Goal: Complete application form

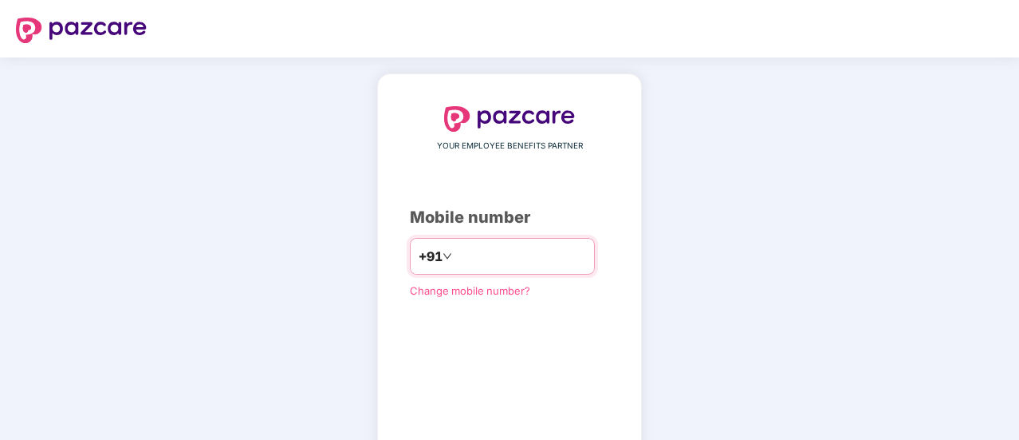
click at [455, 248] on input "number" at bounding box center [520, 256] width 131 height 26
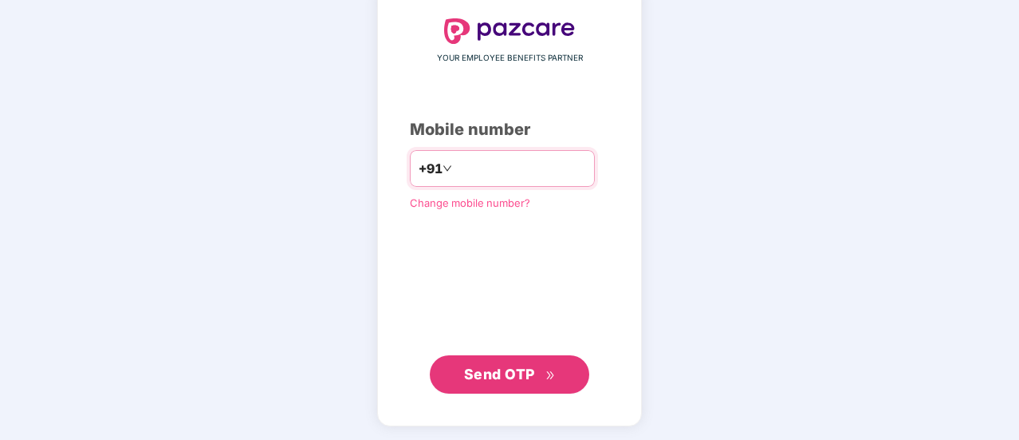
type input "**********"
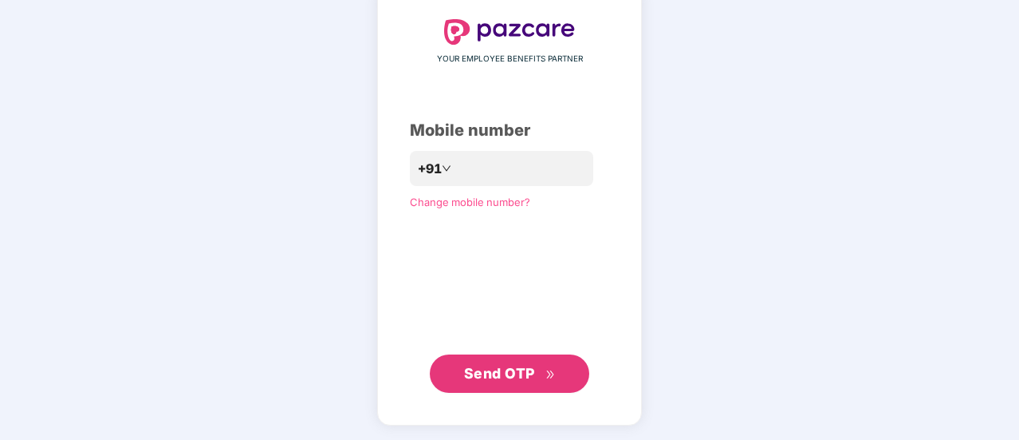
click at [505, 374] on span "Send OTP" at bounding box center [499, 373] width 71 height 17
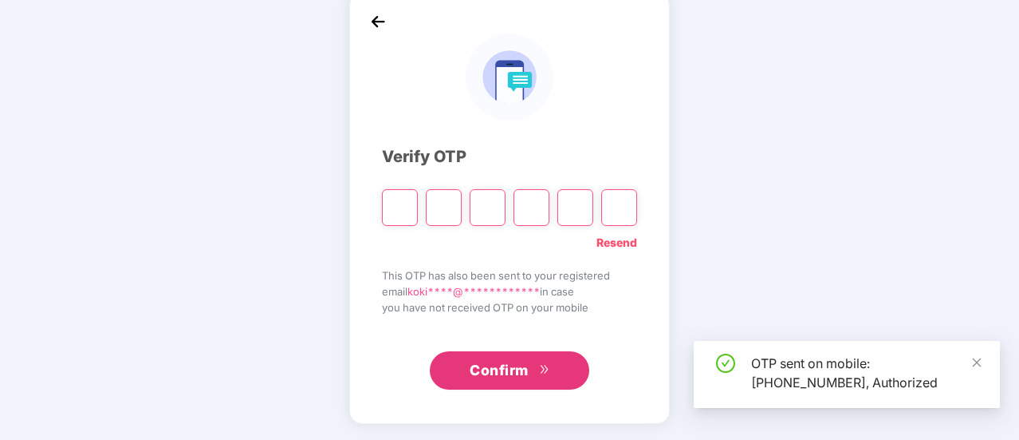
scroll to position [80, 0]
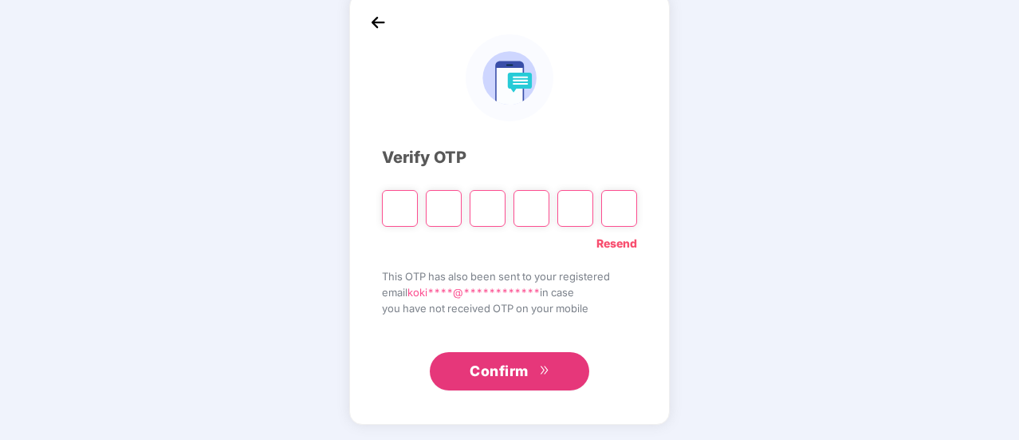
type input "*"
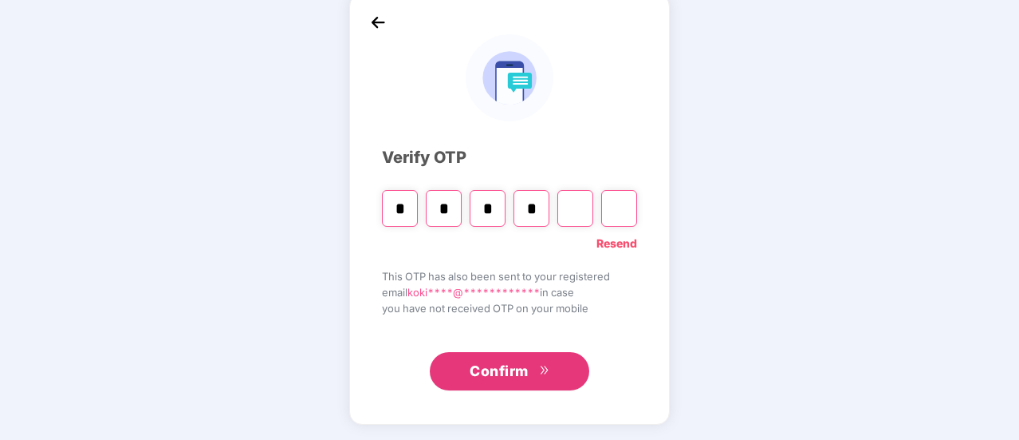
type input "*"
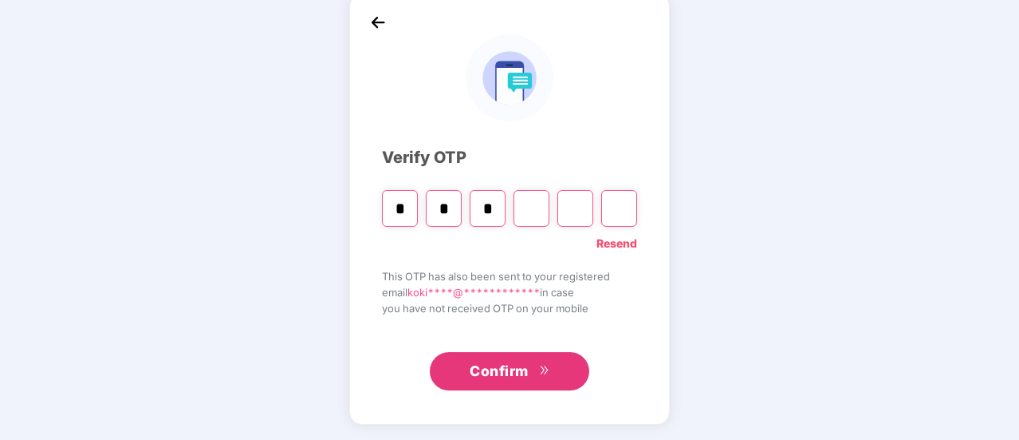
type input "*"
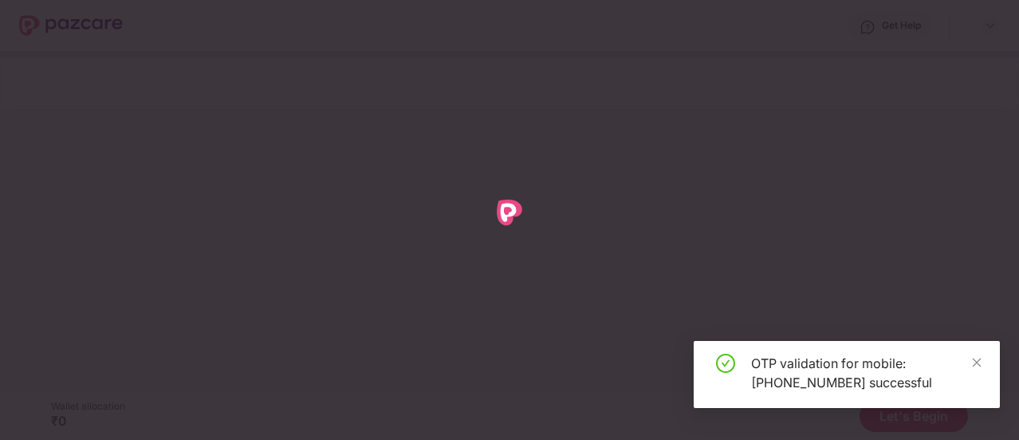
scroll to position [0, 0]
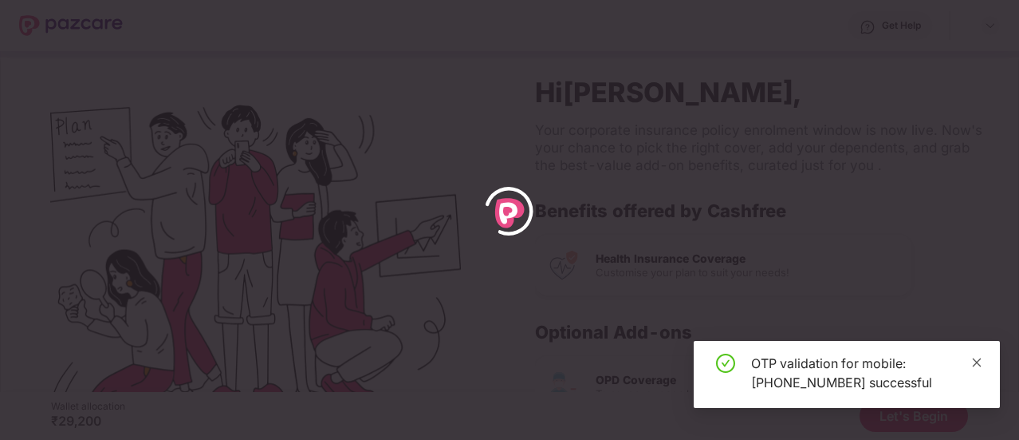
click at [976, 364] on icon "close" at bounding box center [977, 362] width 11 height 11
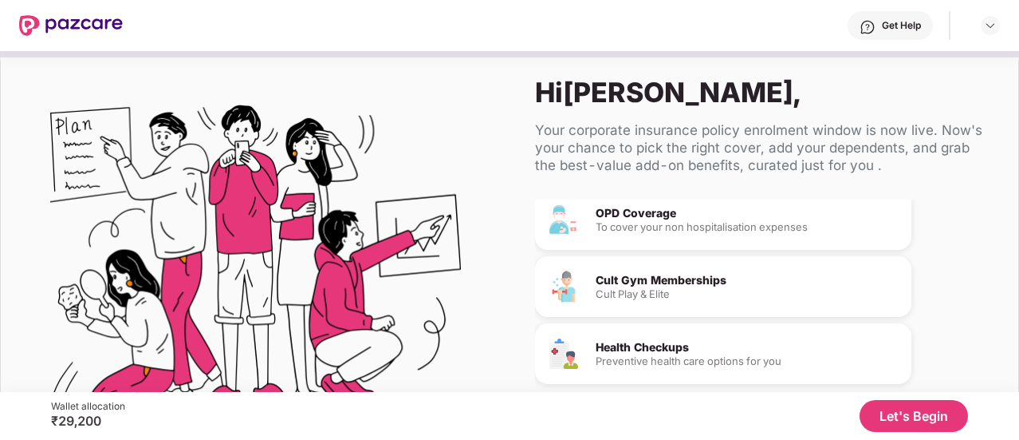
scroll to position [97, 0]
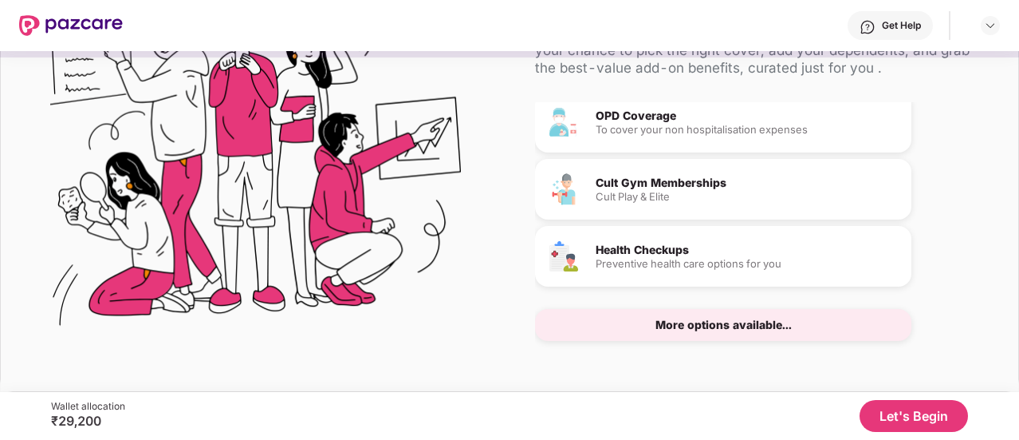
click at [710, 323] on div "More options available..." at bounding box center [724, 324] width 136 height 11
click at [928, 412] on button "Let's Begin" at bounding box center [914, 416] width 108 height 32
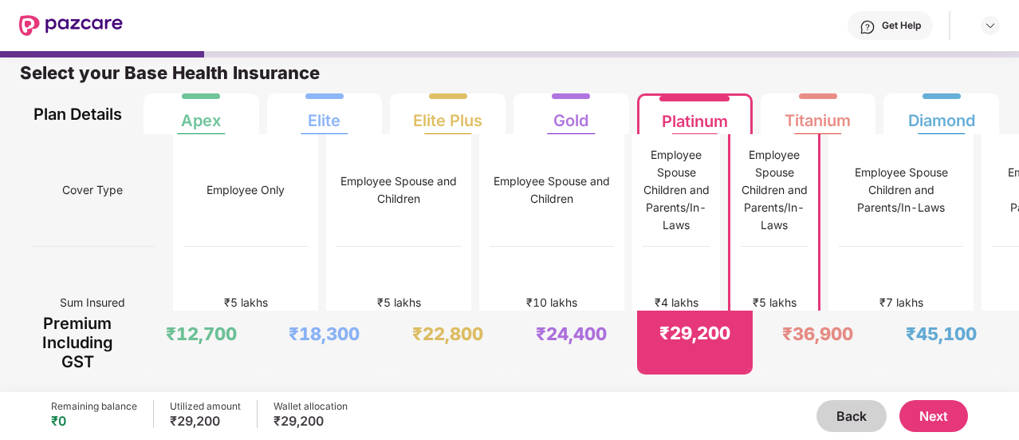
scroll to position [0, 0]
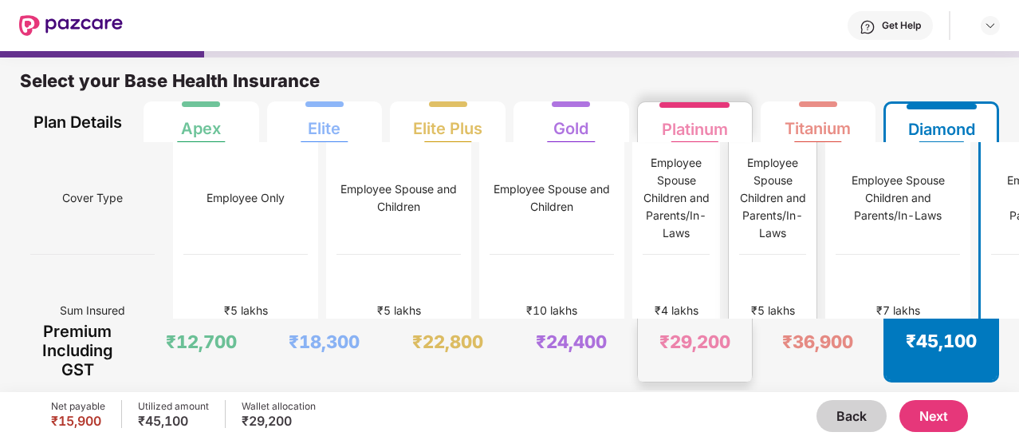
click at [739, 266] on div "₹5 lakhs" at bounding box center [772, 310] width 67 height 112
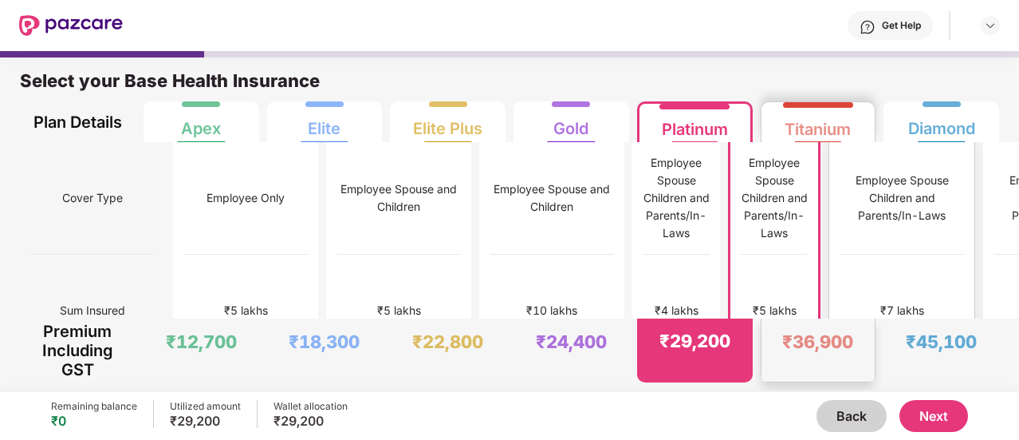
click at [840, 254] on div "₹7 lakhs" at bounding box center [902, 310] width 124 height 112
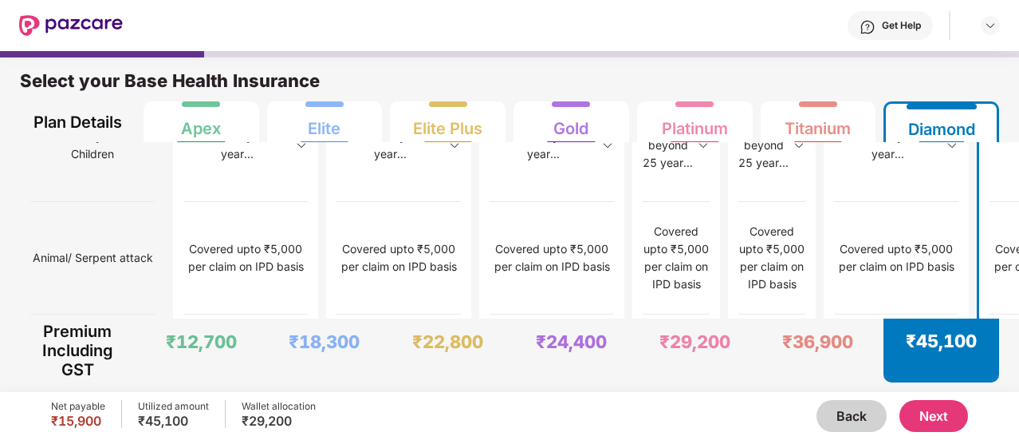
scroll to position [8, 0]
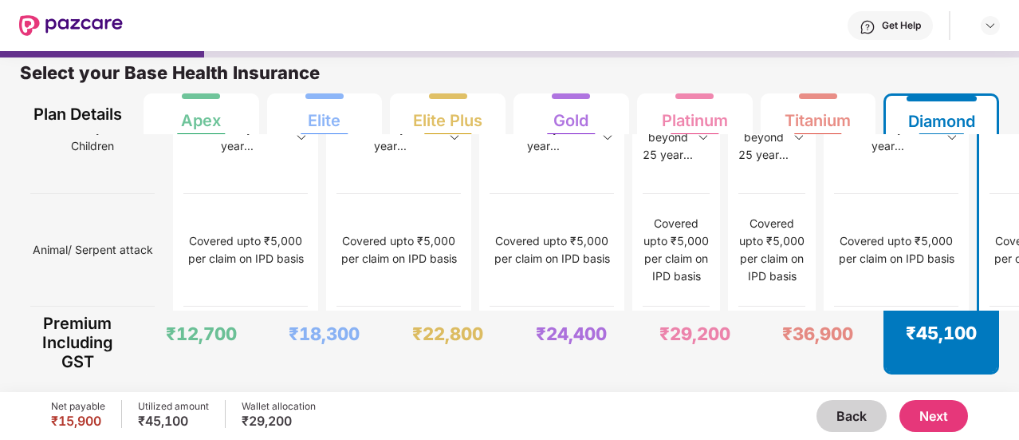
click at [940, 417] on button "Next" at bounding box center [934, 416] width 69 height 32
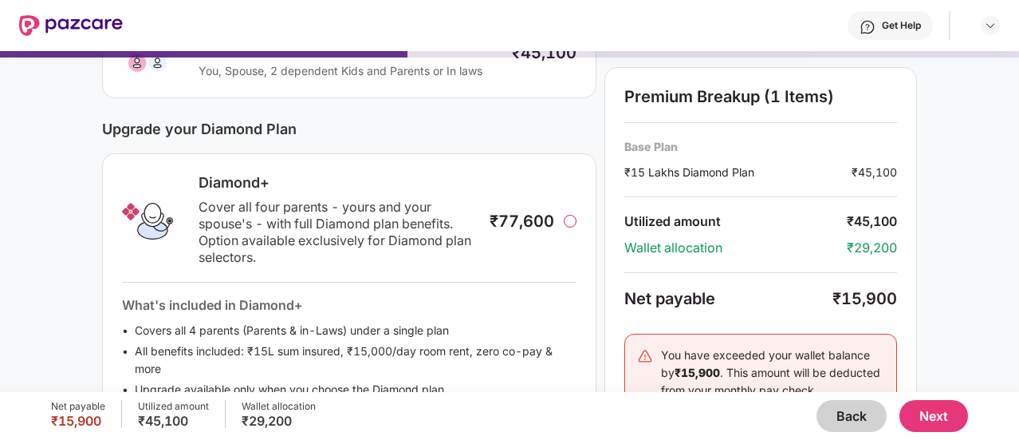
scroll to position [156, 0]
click at [573, 215] on div at bounding box center [570, 220] width 13 height 13
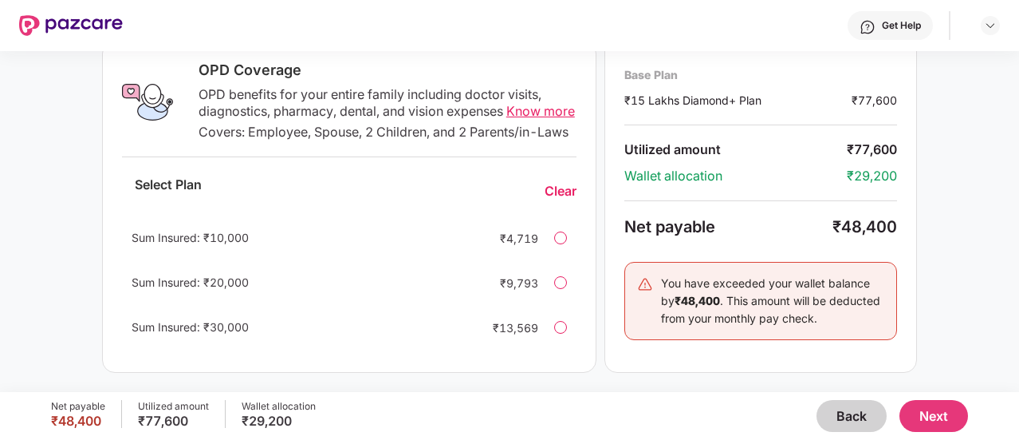
scroll to position [607, 0]
click at [525, 103] on span "Know more" at bounding box center [541, 111] width 69 height 16
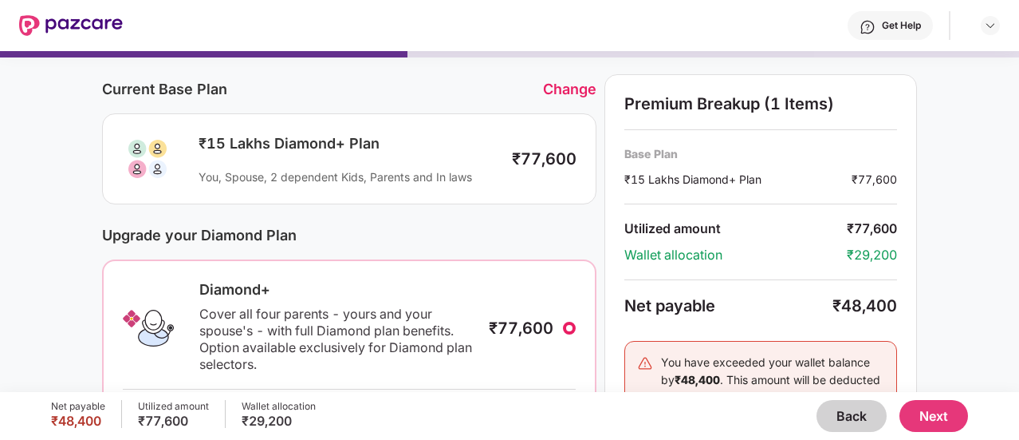
scroll to position [0, 0]
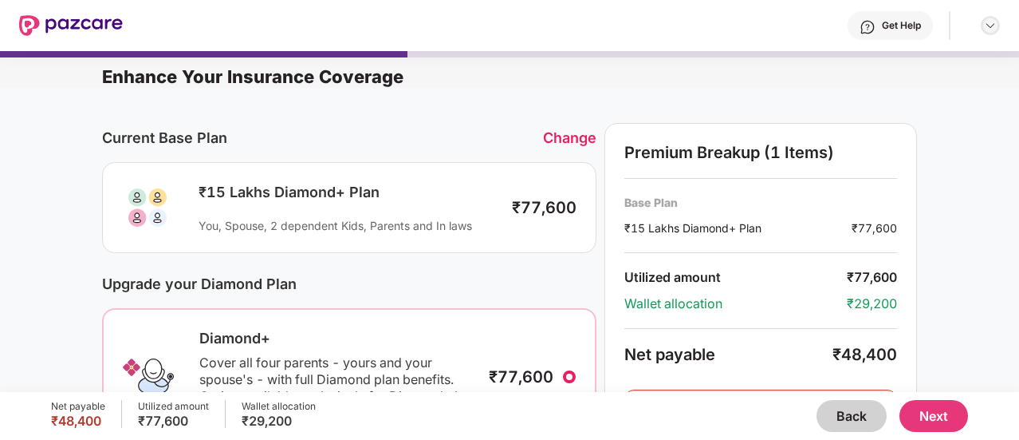
click at [988, 32] on div at bounding box center [990, 25] width 19 height 19
click at [843, 61] on div "Logout" at bounding box center [915, 63] width 207 height 31
